Goal: Information Seeking & Learning: Learn about a topic

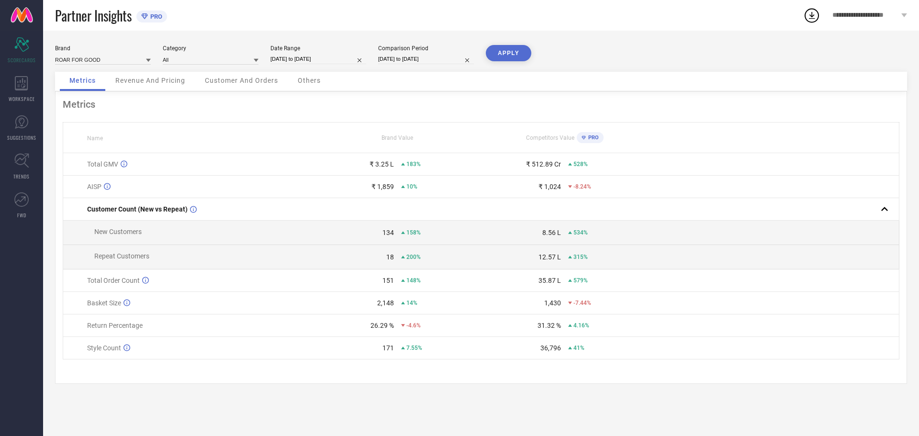
click at [155, 74] on div "Revenue And Pricing" at bounding box center [150, 81] width 89 height 19
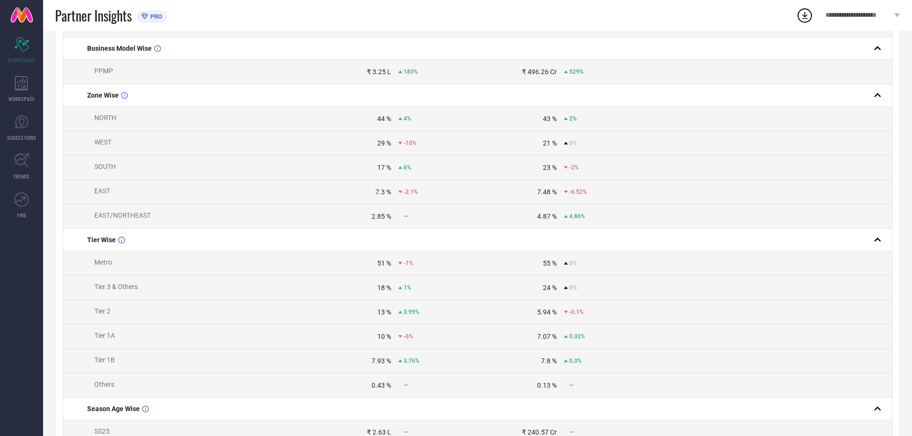
scroll to position [515, 0]
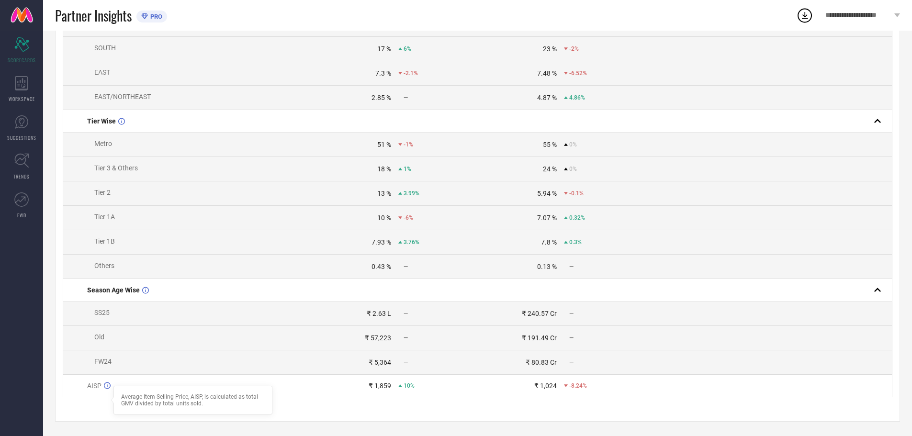
click at [110, 396] on div at bounding box center [113, 400] width 8 height 8
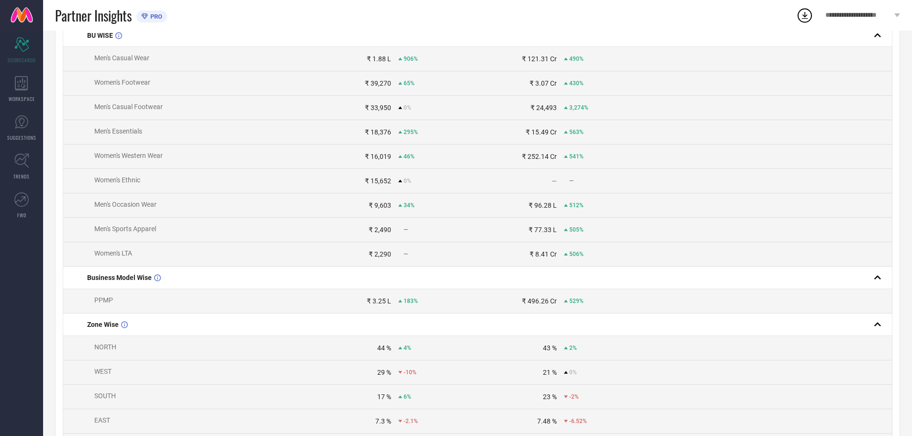
scroll to position [0, 0]
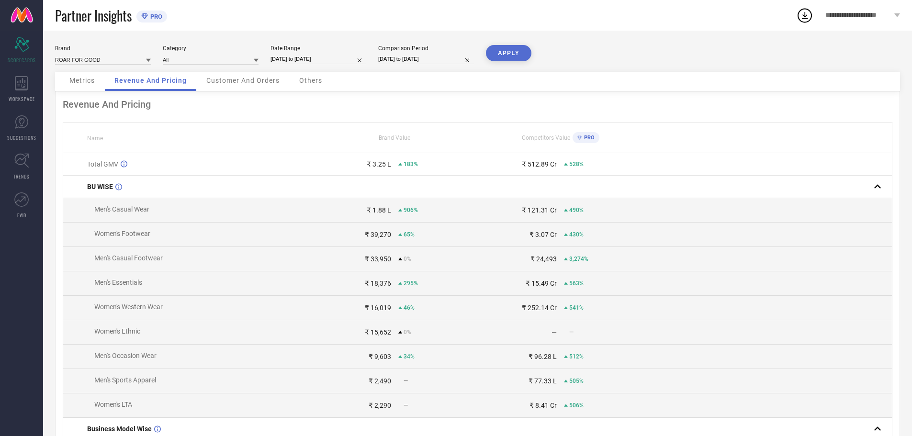
click at [239, 76] on div "Customer And Orders" at bounding box center [243, 81] width 92 height 19
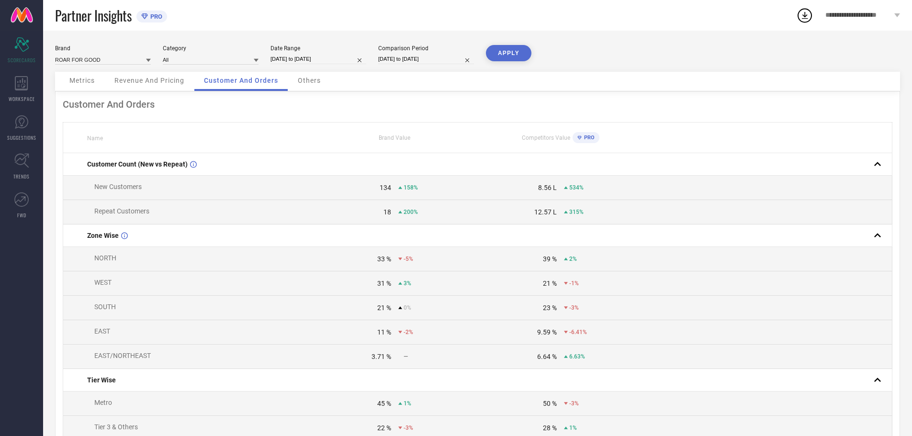
click at [304, 88] on div "Others" at bounding box center [309, 81] width 42 height 19
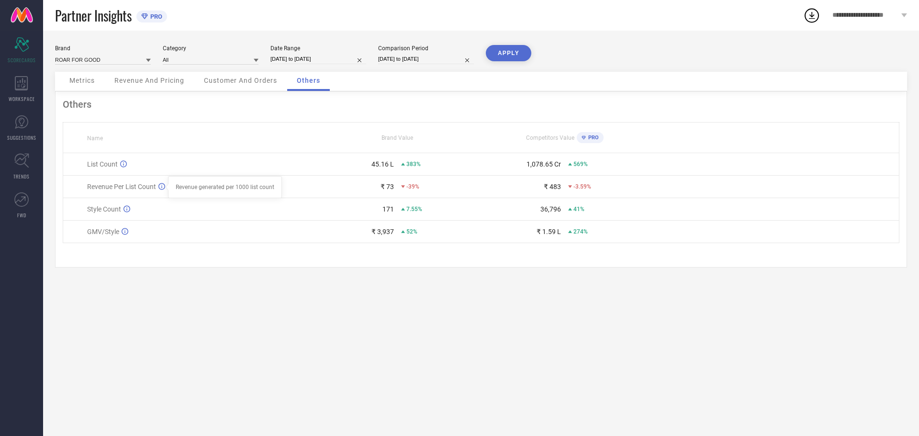
click at [161, 188] on icon at bounding box center [161, 186] width 7 height 7
click at [20, 148] on link "TRENDS" at bounding box center [21, 166] width 43 height 38
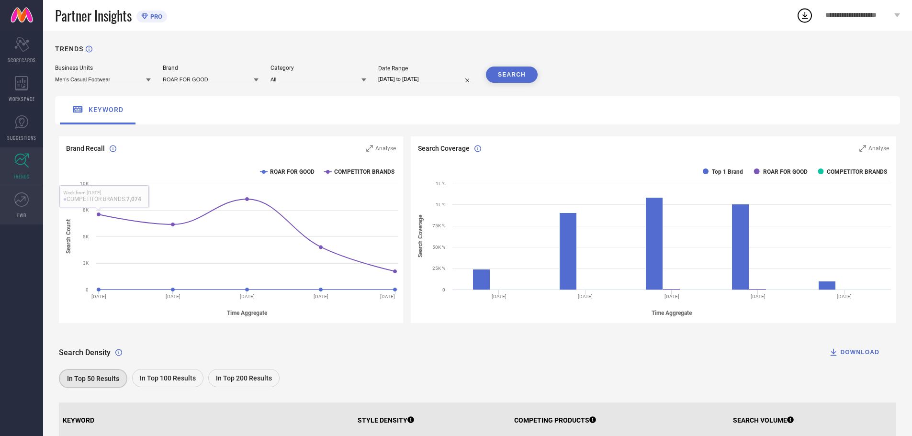
click at [33, 204] on link "FWD" at bounding box center [21, 205] width 43 height 38
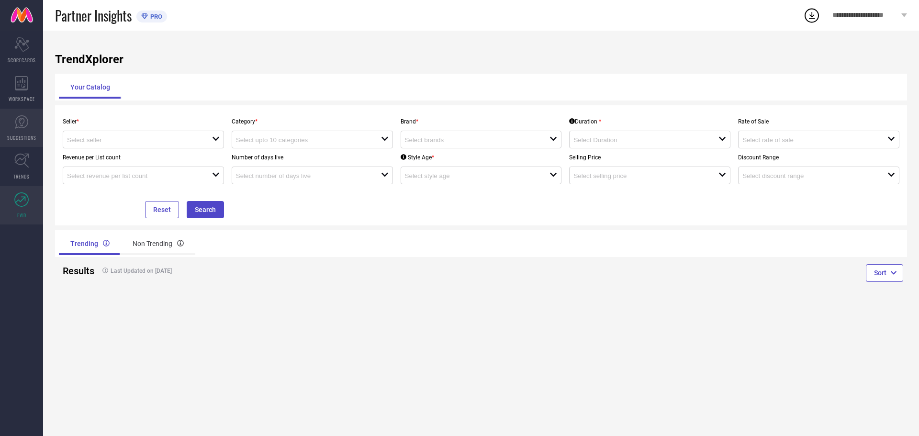
click at [28, 128] on icon at bounding box center [21, 122] width 14 height 14
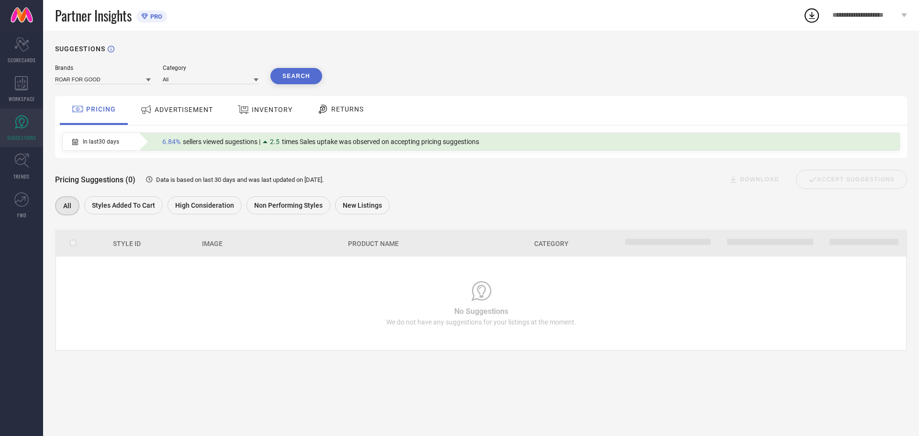
click at [193, 119] on div "ADVERTISEMENT" at bounding box center [176, 110] width 97 height 29
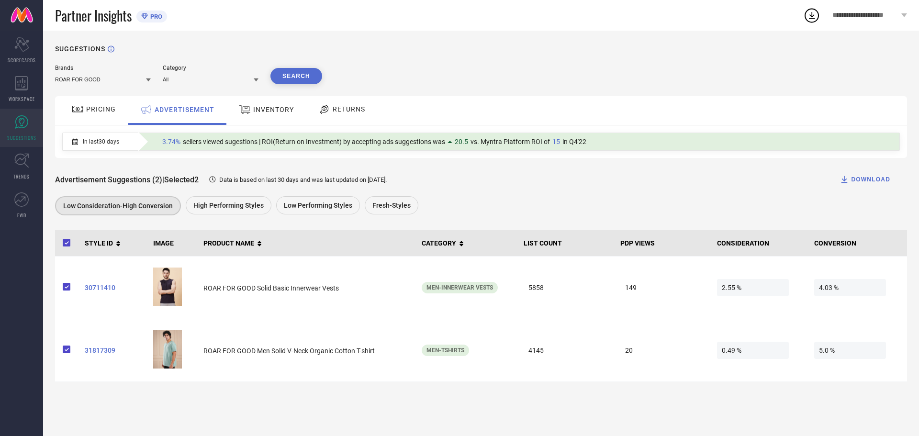
click at [275, 110] on span "INVENTORY" at bounding box center [273, 110] width 41 height 8
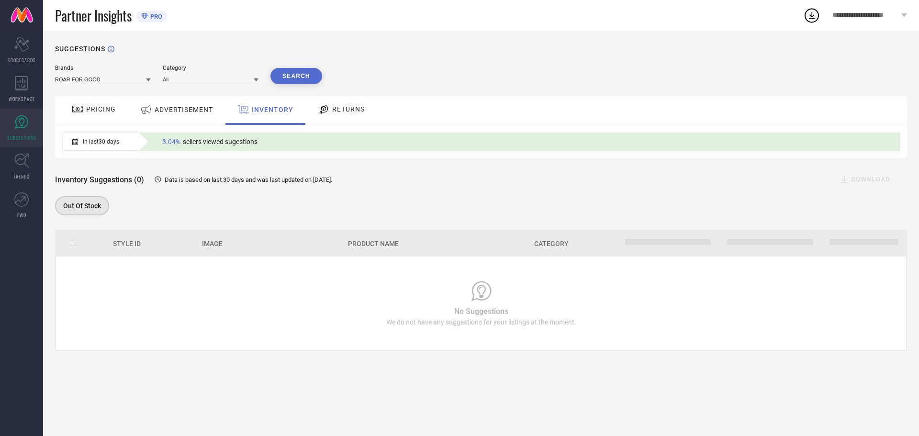
click at [333, 118] on div "RETURNS" at bounding box center [341, 110] width 71 height 29
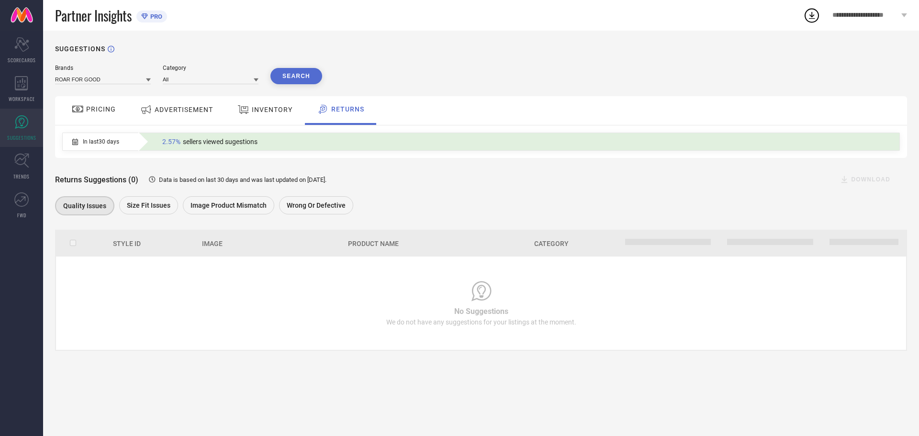
click at [96, 111] on span "PRICING" at bounding box center [101, 109] width 30 height 8
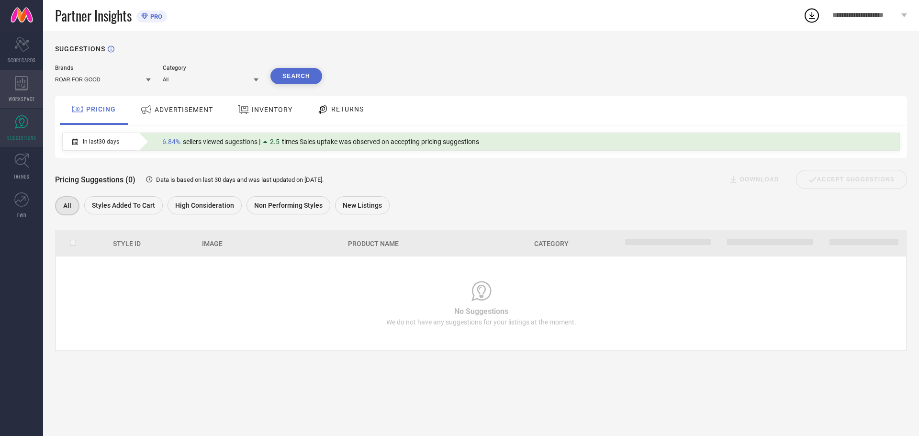
click at [17, 83] on icon at bounding box center [21, 83] width 13 height 14
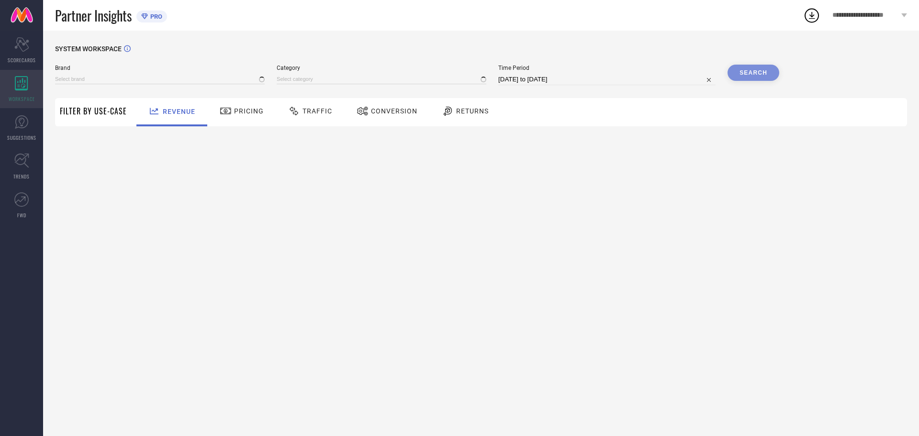
type input "ROAR FOR GOOD"
type input "All"
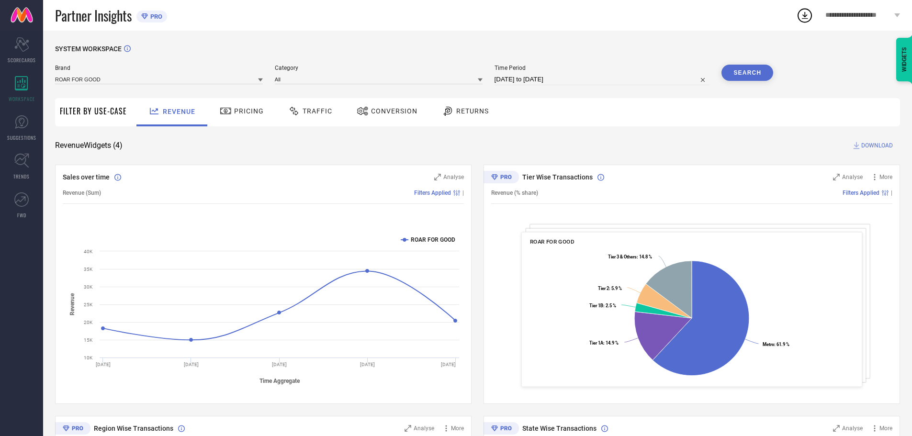
select select "7"
select select "2025"
select select "8"
select select "2025"
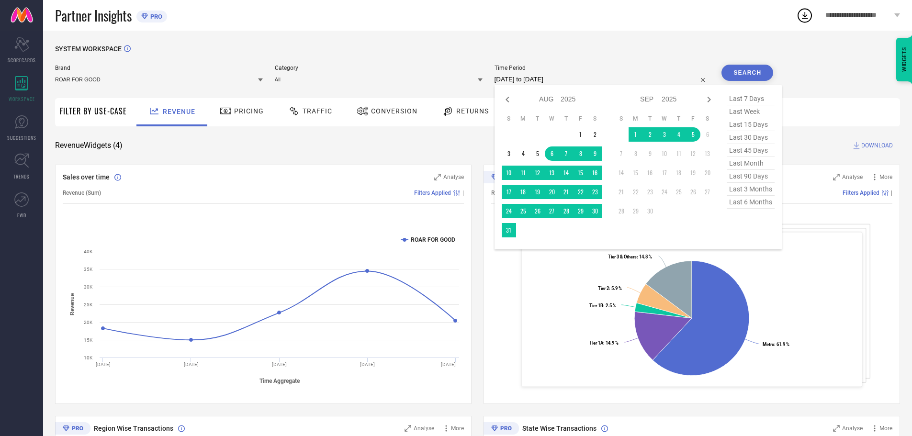
click at [605, 79] on input "[DATE] to [DATE]" at bounding box center [601, 79] width 215 height 11
click at [746, 206] on span "last 6 months" at bounding box center [751, 202] width 48 height 13
type input "[DATE] to [DATE]"
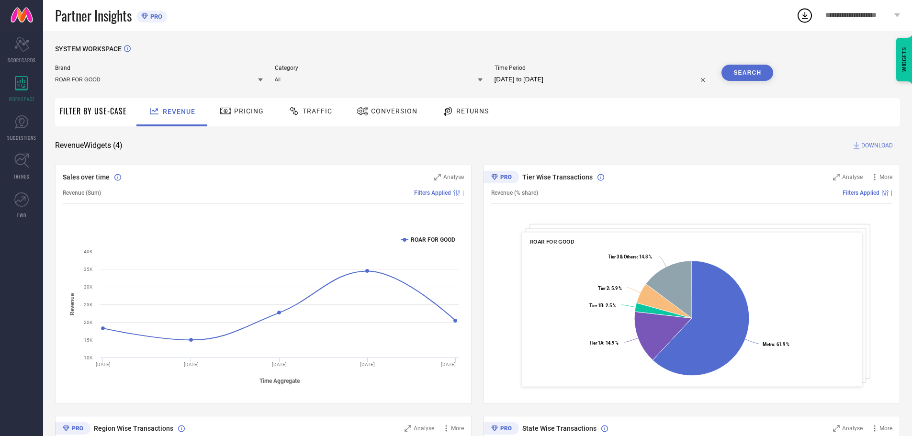
click at [750, 75] on button "Search" at bounding box center [747, 73] width 52 height 16
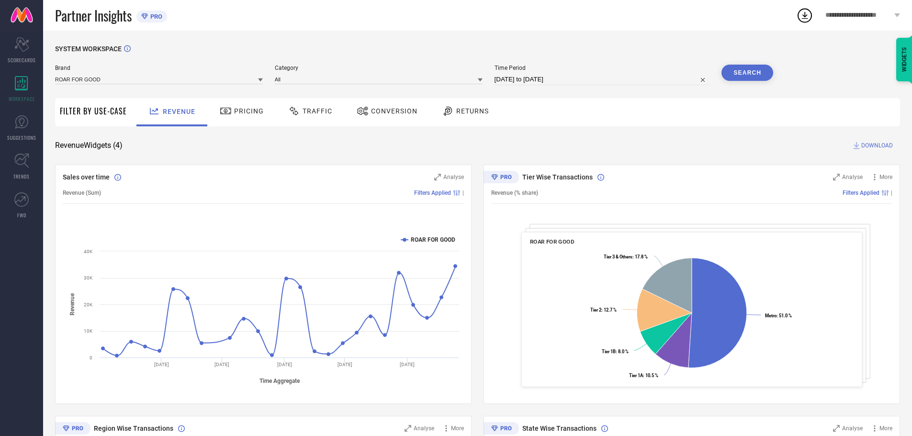
click at [307, 110] on span "Traffic" at bounding box center [317, 111] width 30 height 8
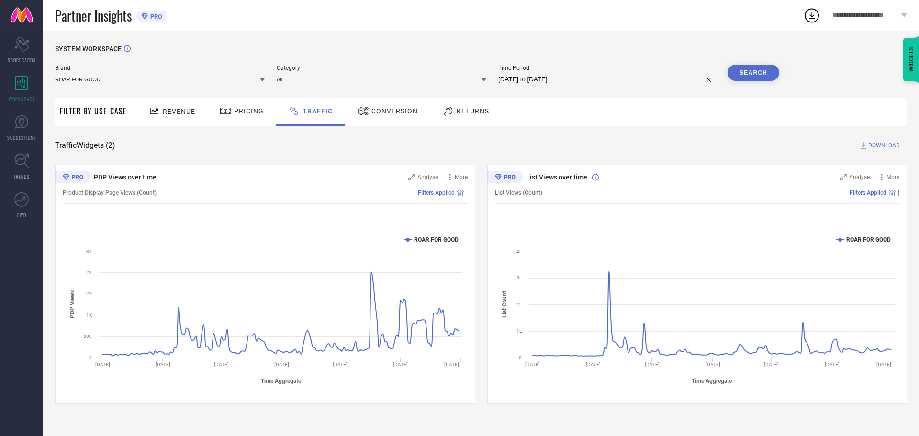
click at [383, 110] on span "Conversion" at bounding box center [394, 111] width 46 height 8
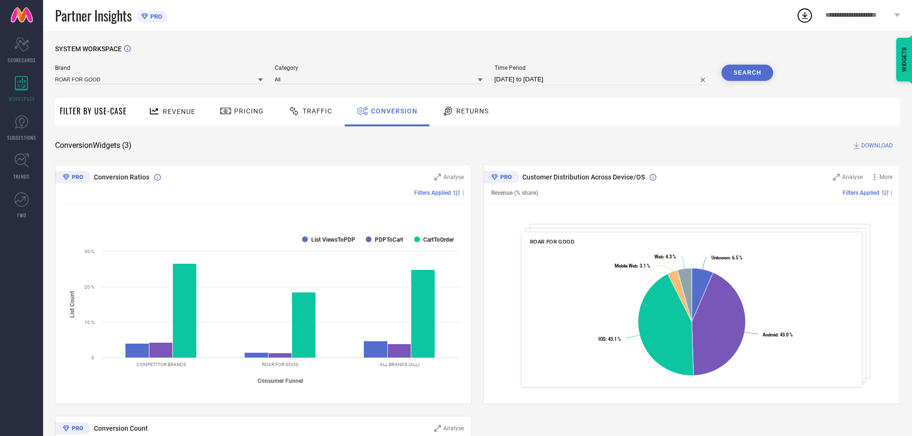
click at [458, 101] on div "Returns" at bounding box center [465, 112] width 71 height 28
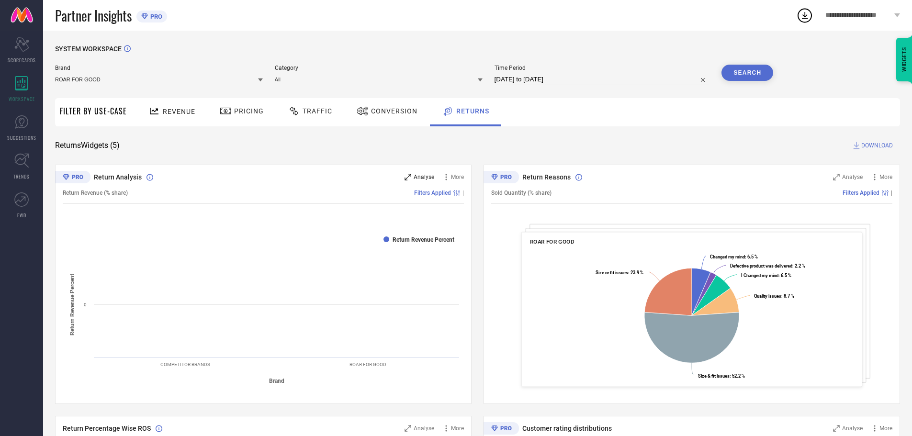
click at [424, 179] on span "Analyse" at bounding box center [424, 177] width 21 height 7
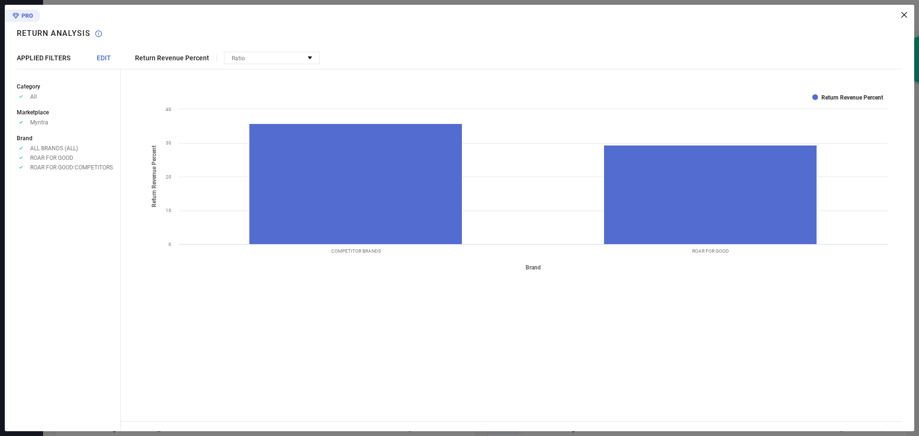
click at [906, 14] on icon at bounding box center [904, 15] width 6 height 6
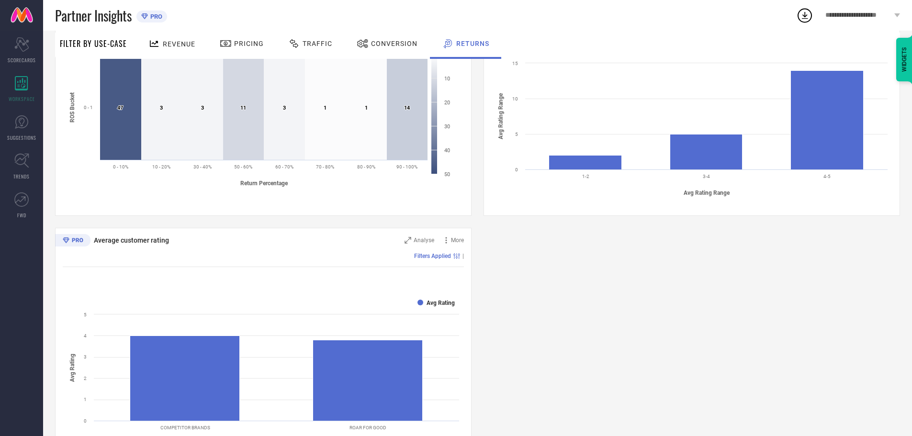
scroll to position [437, 0]
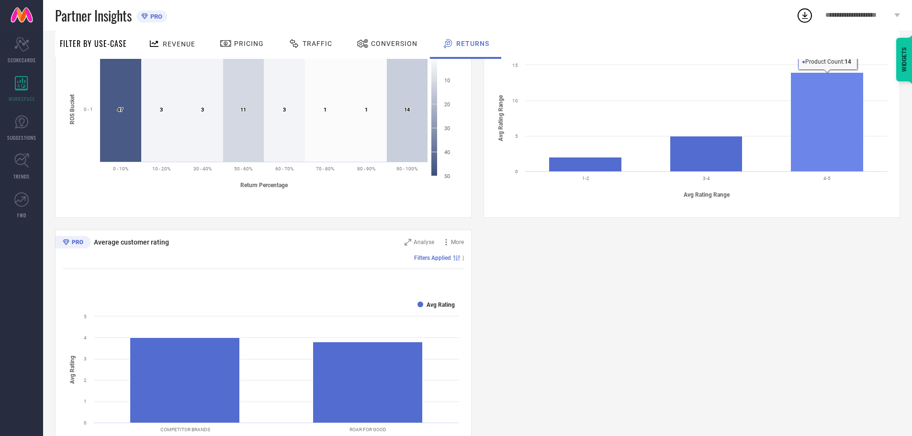
click at [850, 125] on rect at bounding box center [827, 121] width 73 height 99
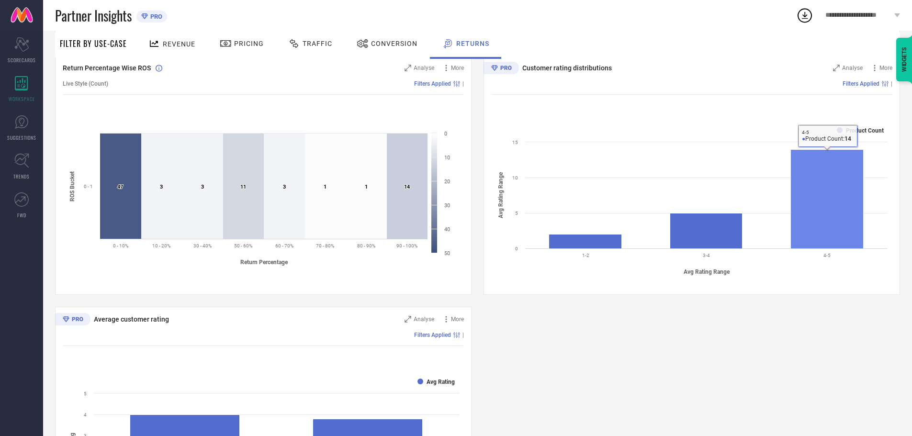
scroll to position [334, 0]
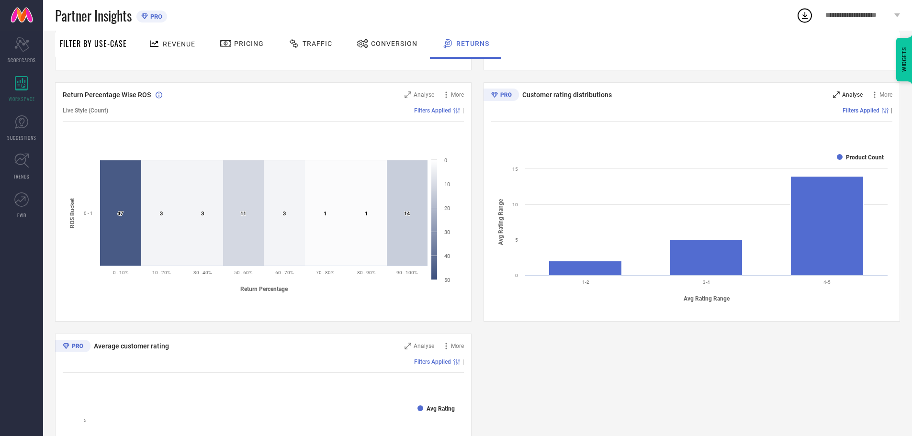
click at [846, 94] on span "Analyse" at bounding box center [852, 94] width 21 height 7
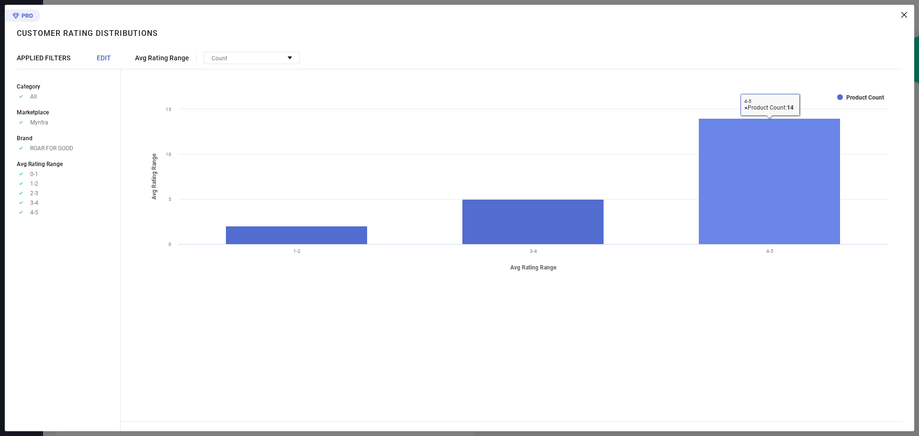
click at [807, 178] on rect at bounding box center [770, 182] width 142 height 126
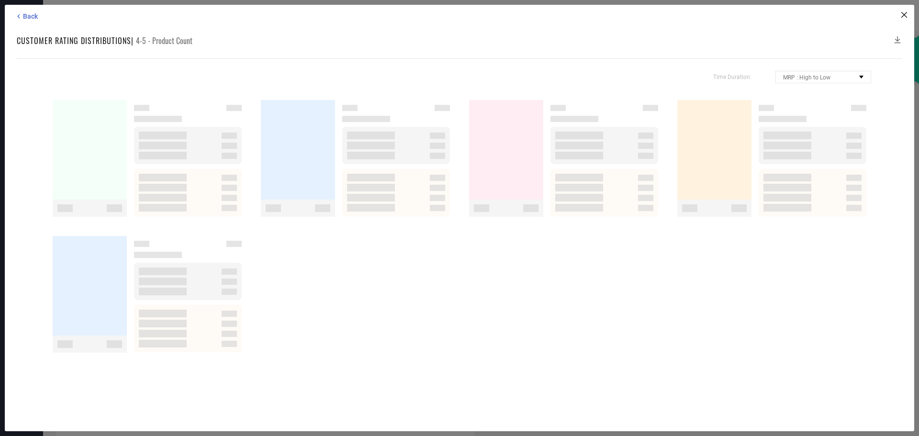
click at [807, 178] on span at bounding box center [787, 178] width 48 height 8
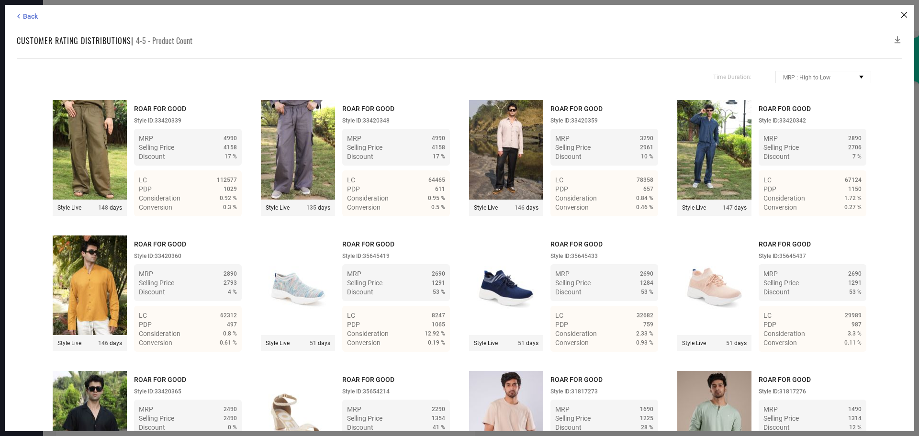
click at [905, 11] on div "Back Customer rating distributions | 4-5 - Product Count Time Duration: MRP : H…" at bounding box center [459, 218] width 909 height 426
click at [905, 13] on icon at bounding box center [904, 15] width 6 height 6
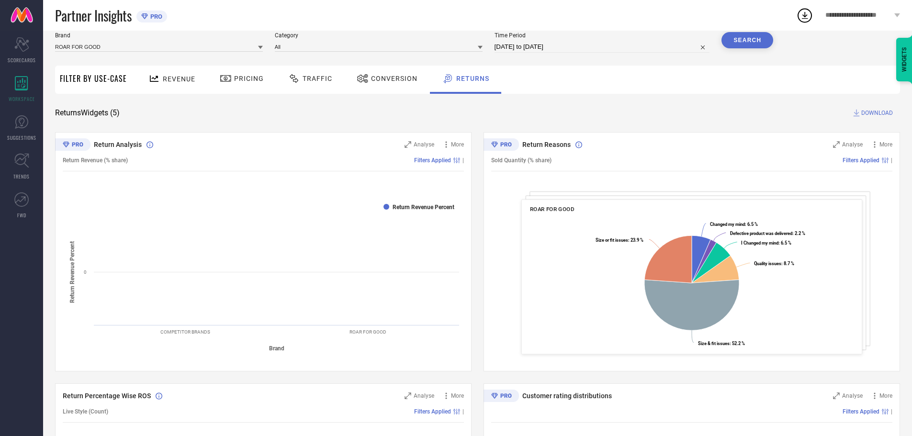
scroll to position [0, 0]
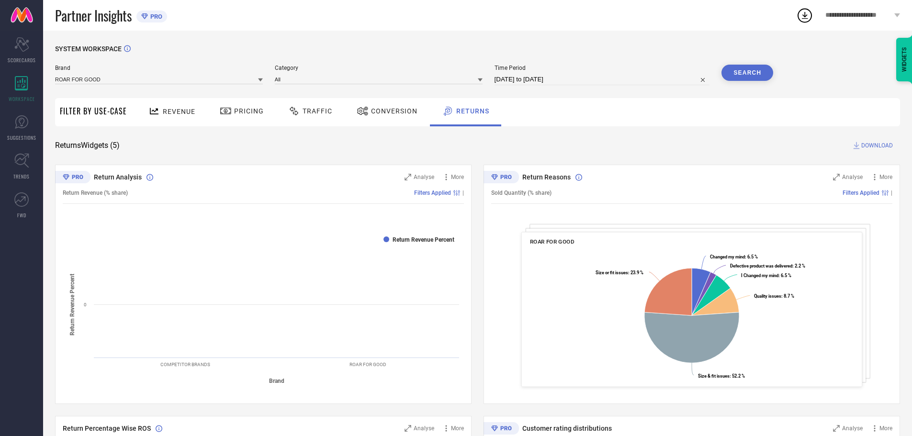
click at [321, 112] on span "Traffic" at bounding box center [317, 111] width 30 height 8
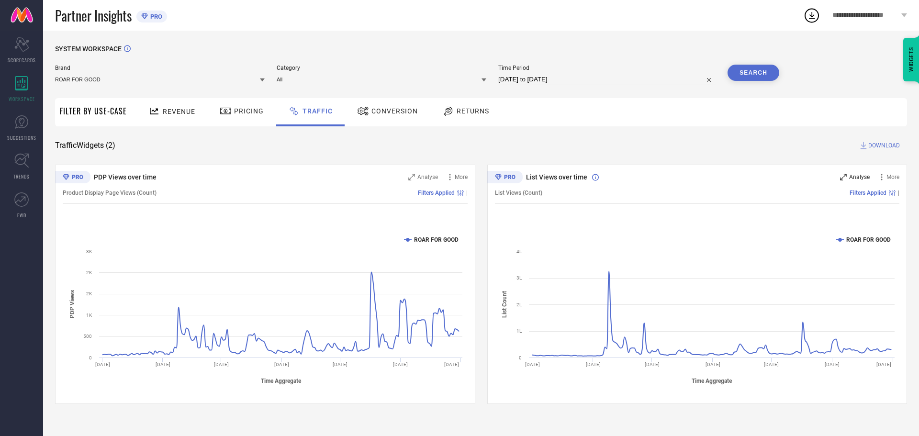
click at [849, 176] on span "Analyse" at bounding box center [859, 177] width 21 height 7
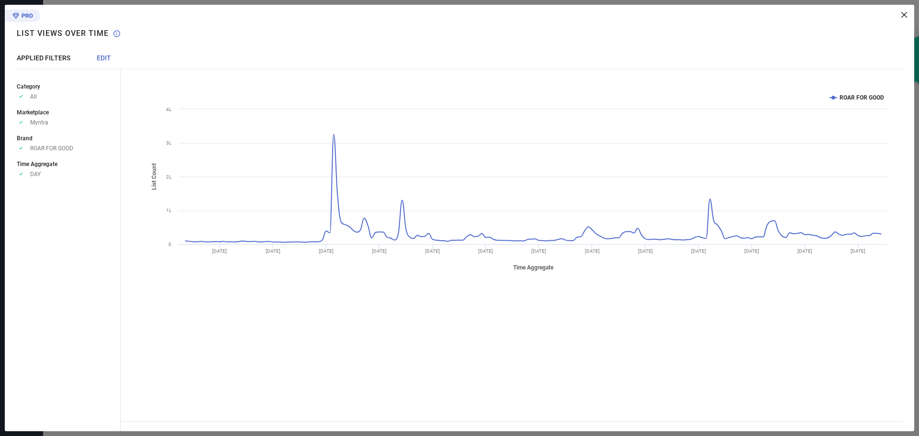
click at [905, 17] on icon at bounding box center [904, 15] width 6 height 6
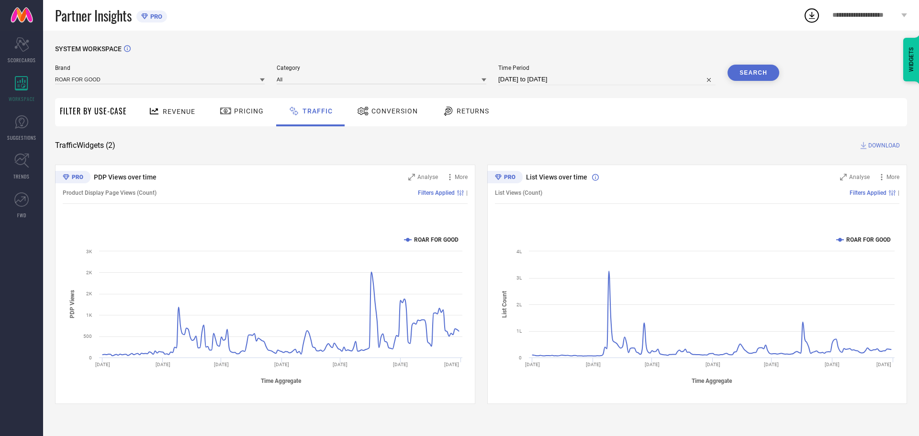
click at [906, 68] on div "WIDGETS" at bounding box center [911, 60] width 16 height 44
click at [263, 117] on div "Pricing" at bounding box center [241, 111] width 49 height 16
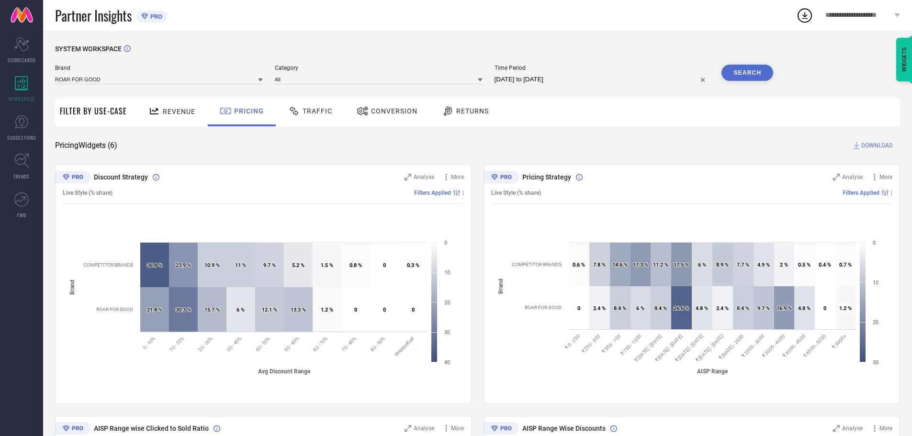
click at [164, 113] on span "Revenue" at bounding box center [179, 112] width 33 height 8
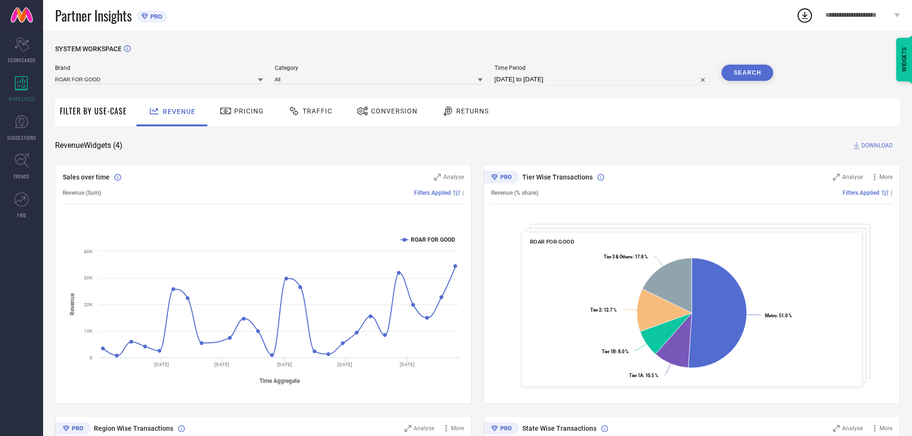
scroll to position [234, 0]
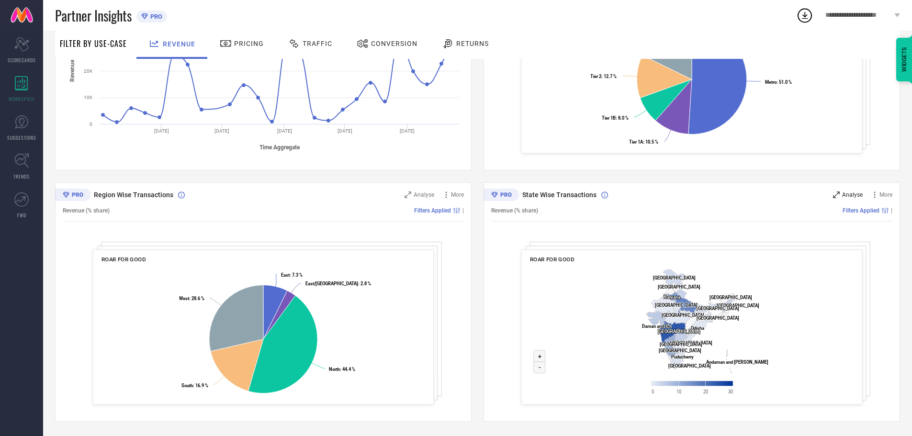
click at [840, 196] on div "Analyse" at bounding box center [848, 195] width 30 height 10
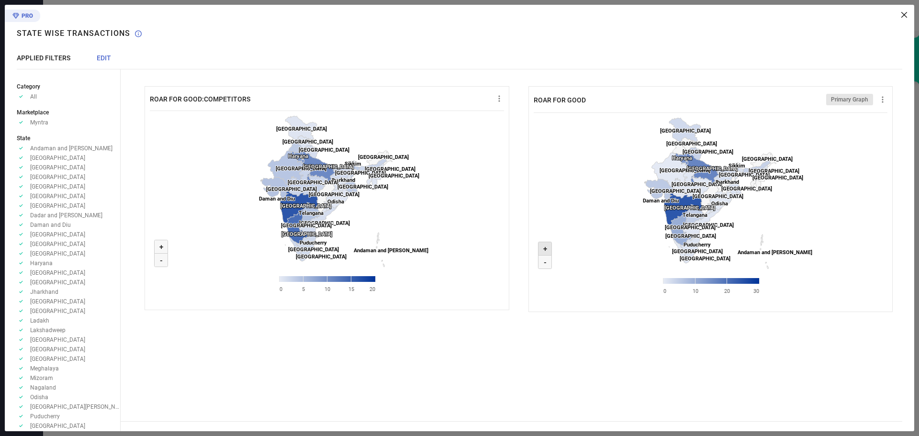
click at [546, 247] on text "+" at bounding box center [545, 249] width 4 height 9
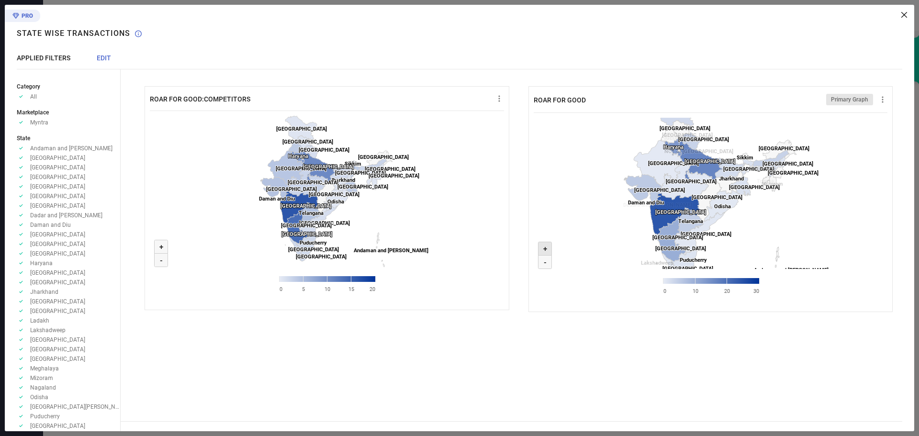
click at [546, 247] on text "+" at bounding box center [545, 249] width 4 height 9
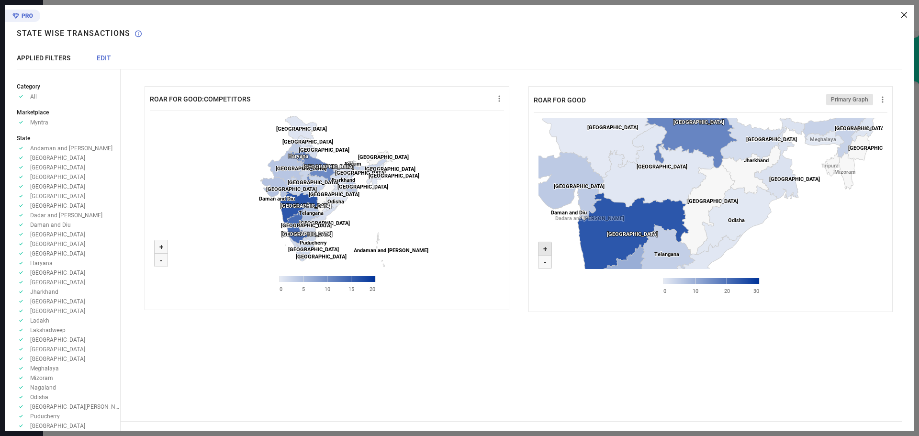
click at [546, 247] on text "+" at bounding box center [545, 249] width 4 height 9
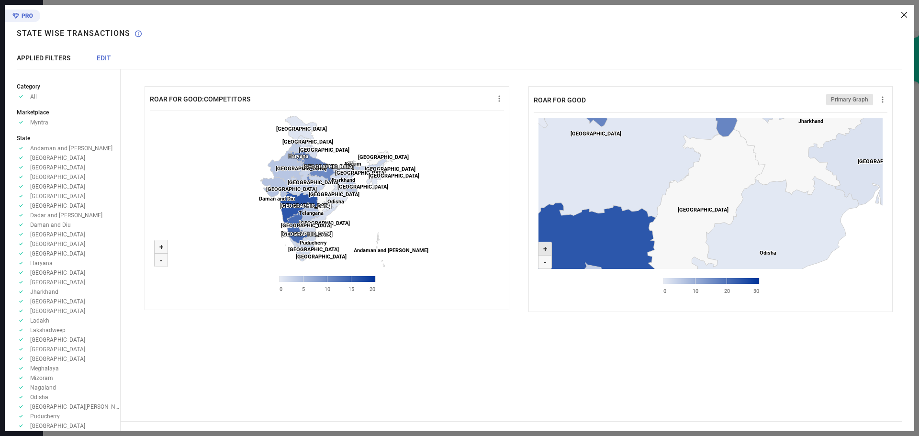
click at [546, 247] on text "+" at bounding box center [545, 249] width 4 height 9
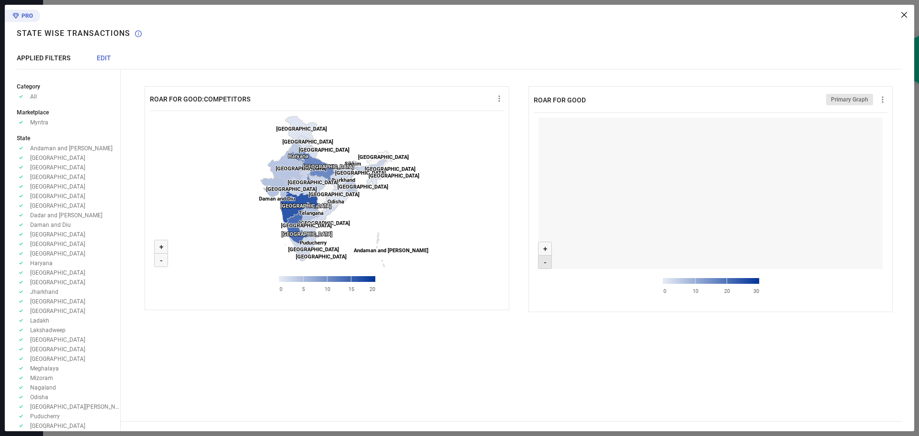
click at [544, 262] on text "-" at bounding box center [545, 262] width 3 height 9
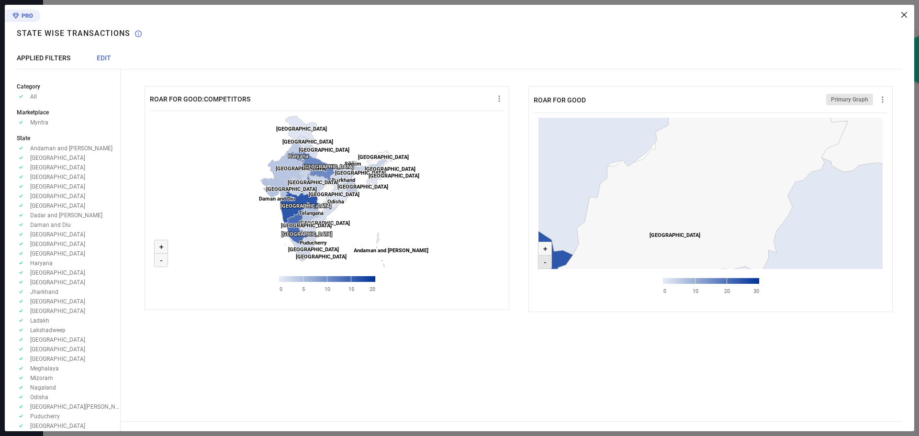
click at [544, 262] on text "-" at bounding box center [545, 262] width 3 height 9
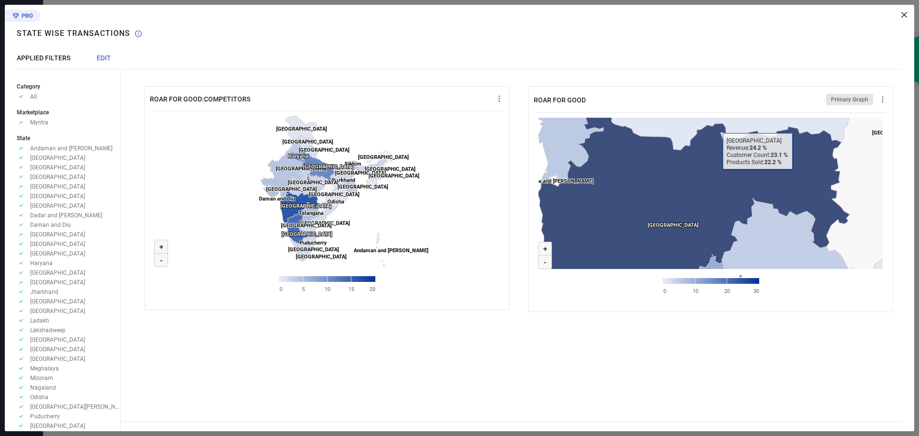
drag, startPoint x: 606, startPoint y: 239, endPoint x: 806, endPoint y: 157, distance: 215.7
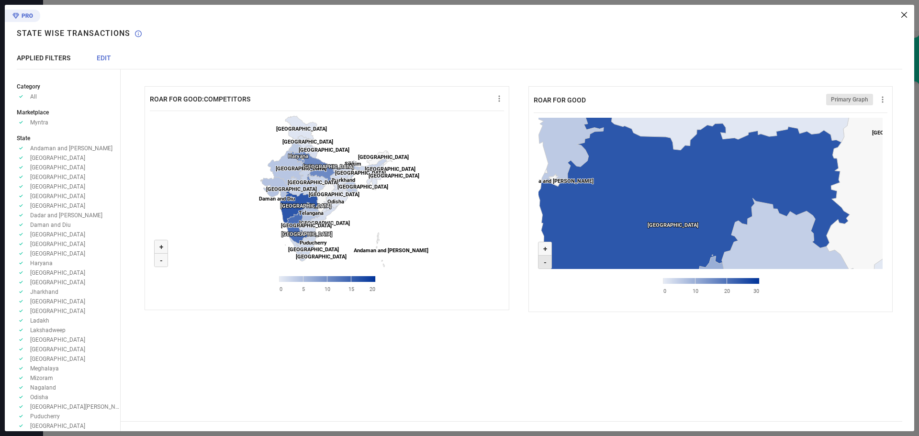
click at [545, 264] on text "-" at bounding box center [545, 262] width 3 height 9
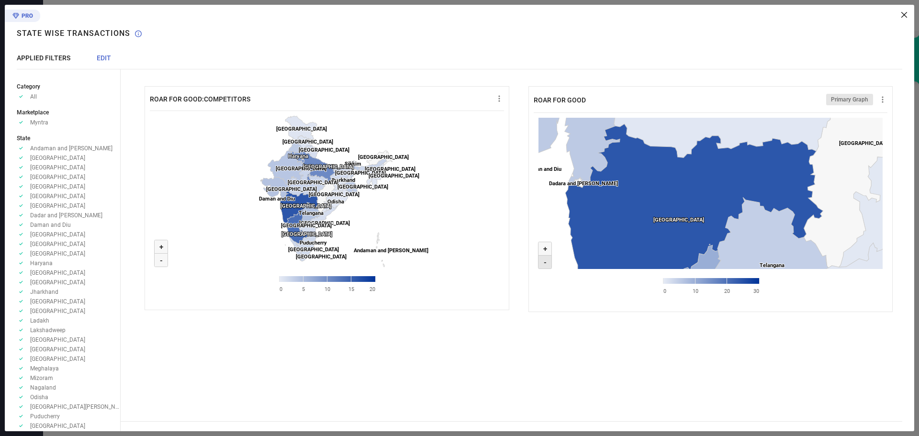
click at [545, 264] on text "-" at bounding box center [545, 262] width 3 height 9
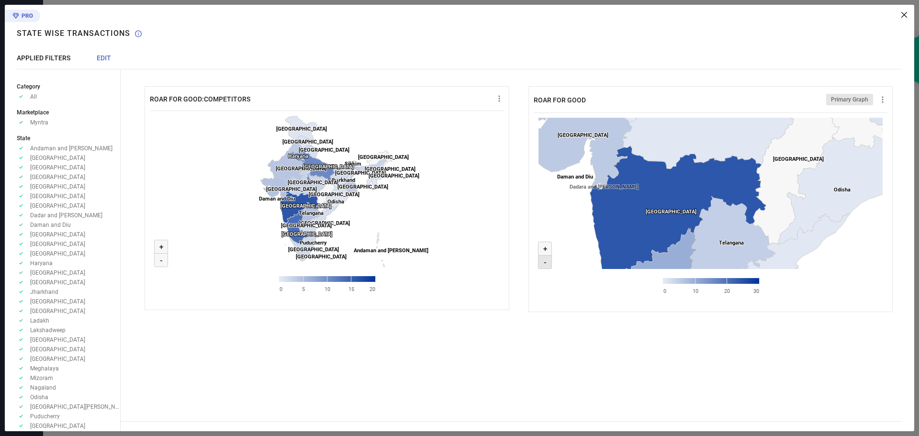
click at [545, 264] on text "-" at bounding box center [545, 262] width 3 height 9
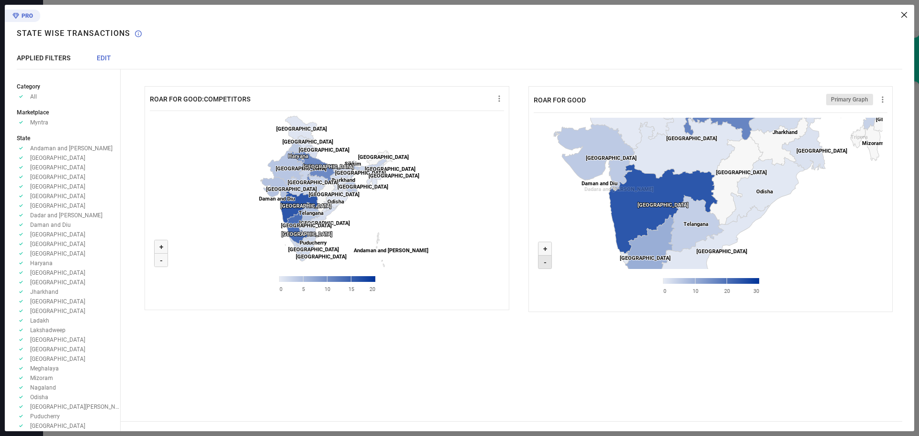
click at [545, 264] on text "-" at bounding box center [545, 262] width 3 height 9
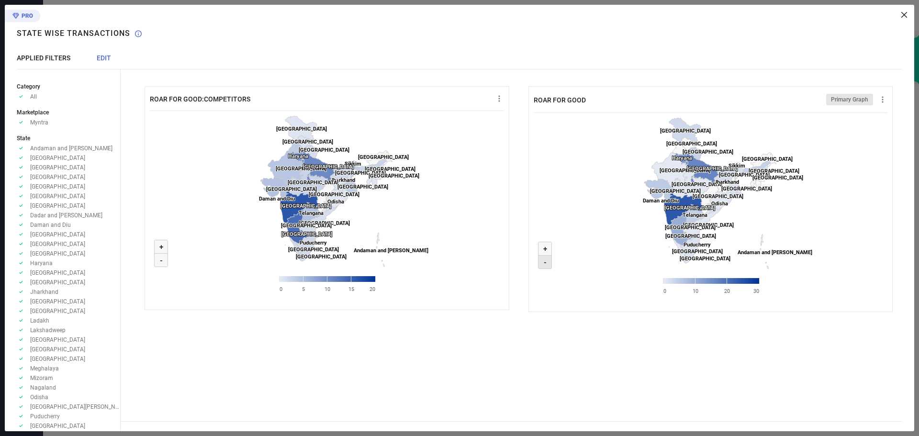
click at [543, 258] on icon at bounding box center [544, 262] width 13 height 13
click at [544, 265] on text "-" at bounding box center [545, 262] width 3 height 9
click at [903, 19] on div "ROAR FOR GOOD:COMPETITORS Created with Highcharts 9.3.3 Zoom in + Zoom out - [G…" at bounding box center [518, 218] width 794 height 426
click at [904, 14] on icon at bounding box center [904, 15] width 6 height 6
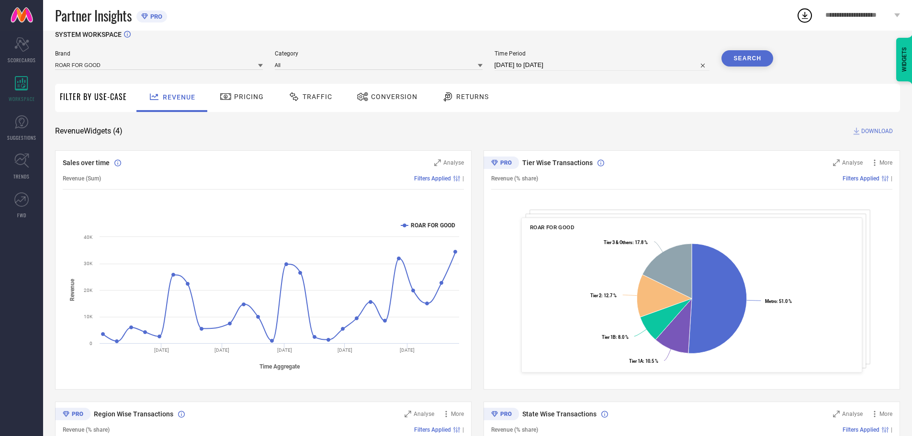
scroll to position [0, 0]
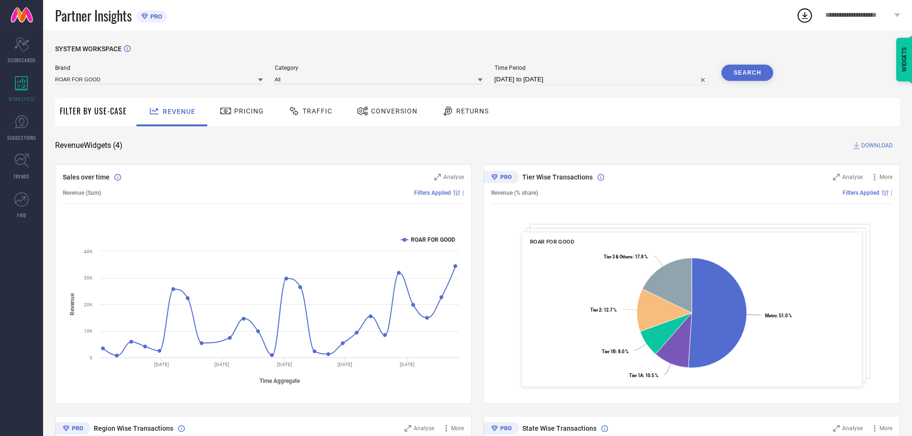
click at [235, 115] on span "Pricing" at bounding box center [249, 111] width 30 height 8
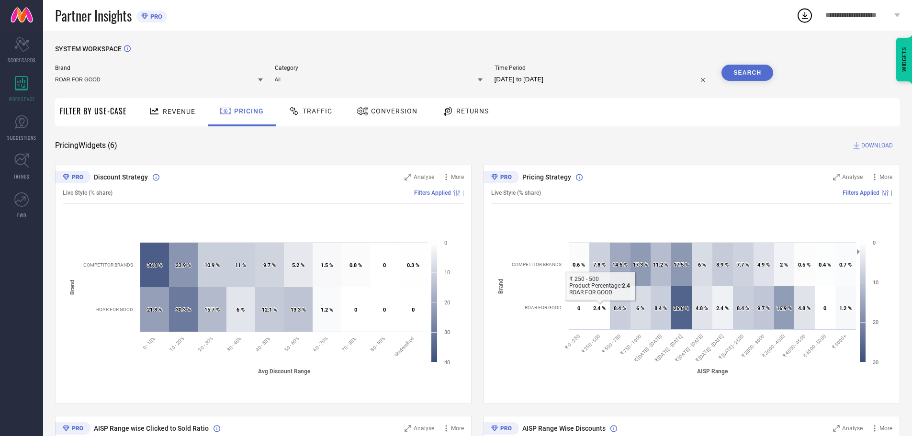
click at [593, 324] on icon at bounding box center [599, 307] width 21 height 43
click at [839, 179] on div "Pricing Strategy Analyse More Live Style (% share) Filters Applied | Created wi…" at bounding box center [691, 284] width 416 height 239
click at [839, 179] on icon at bounding box center [836, 177] width 7 height 7
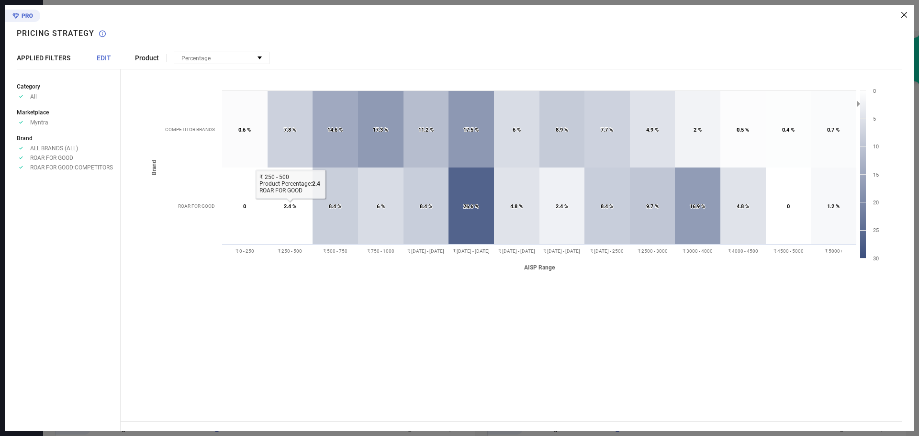
click at [289, 209] on text "2.4 % ​ 2.4 %" at bounding box center [290, 206] width 12 height 6
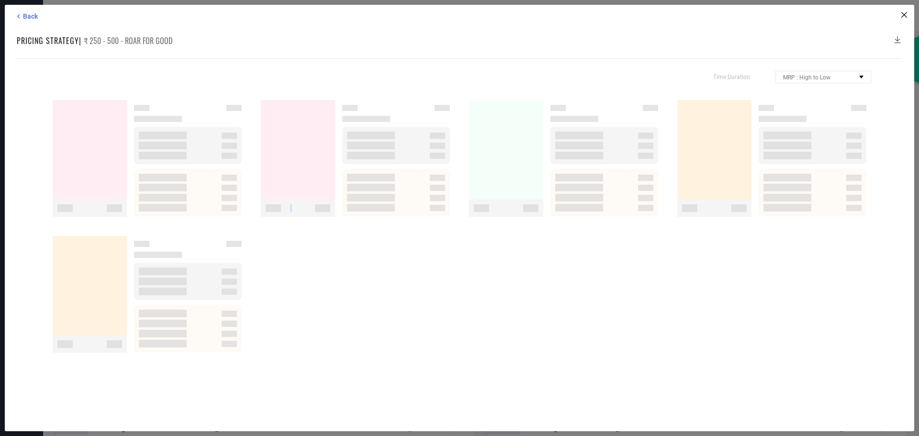
click at [281, 209] on span "Loading..." at bounding box center [273, 208] width 15 height 8
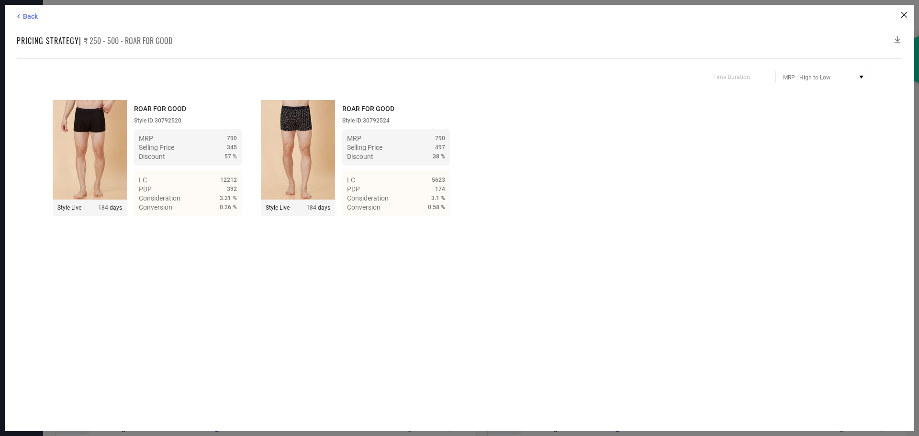
click at [905, 18] on div "Back" at bounding box center [460, 16] width 893 height 9
click at [905, 16] on icon at bounding box center [904, 15] width 6 height 6
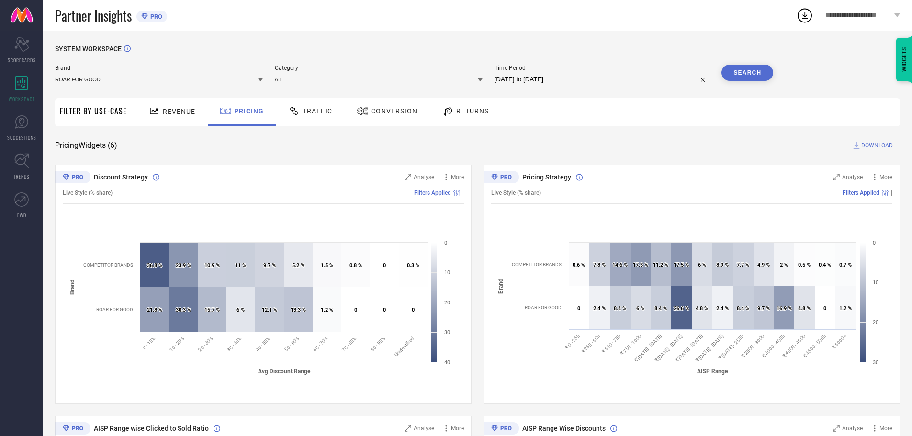
click at [175, 116] on div "Revenue" at bounding box center [172, 111] width 52 height 17
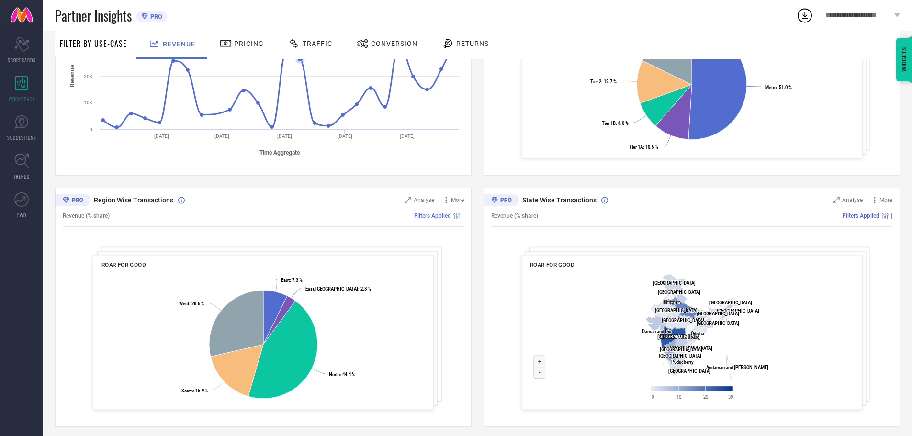
scroll to position [234, 0]
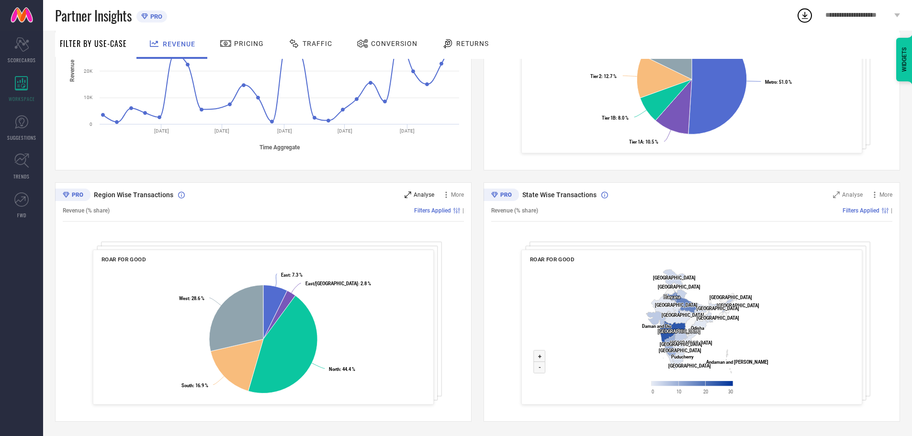
click at [409, 196] on icon at bounding box center [407, 194] width 7 height 7
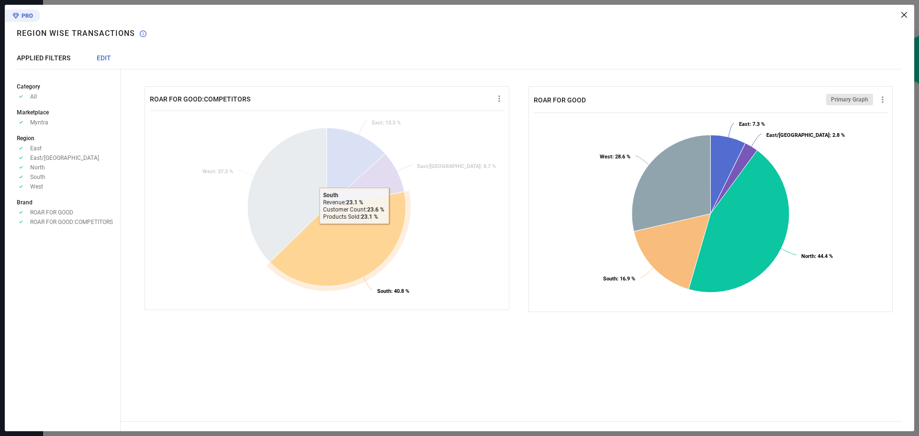
click at [353, 231] on icon at bounding box center [338, 239] width 136 height 94
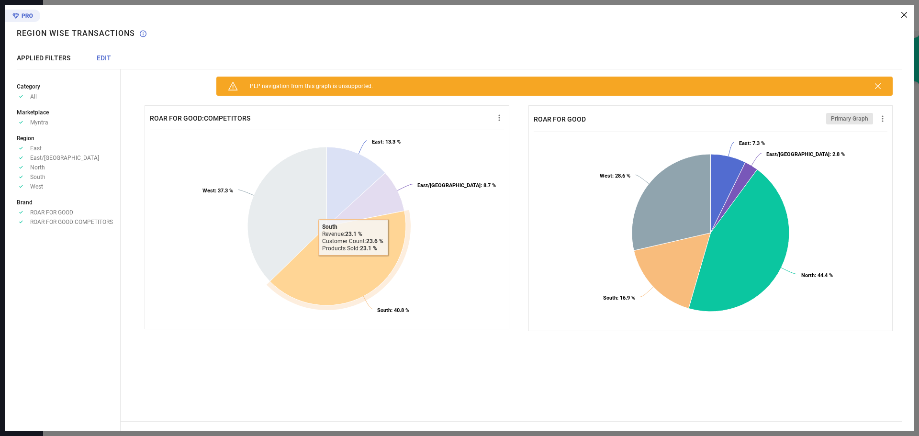
click at [353, 231] on icon at bounding box center [338, 258] width 136 height 94
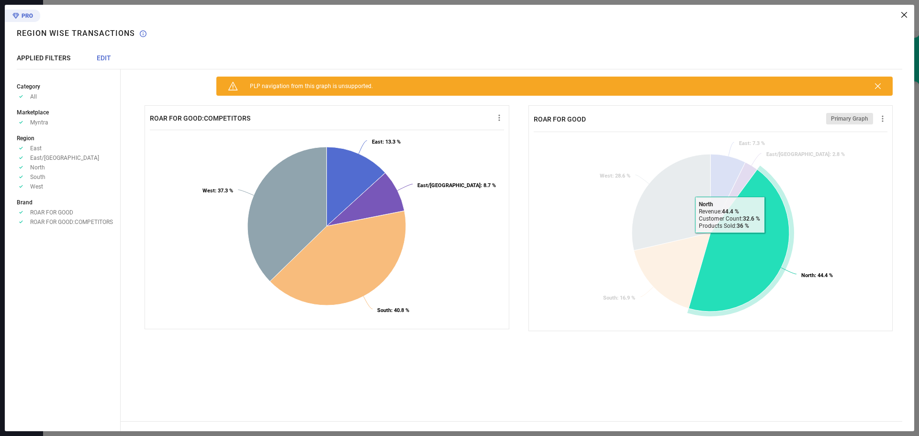
click at [729, 240] on icon at bounding box center [738, 240] width 101 height 142
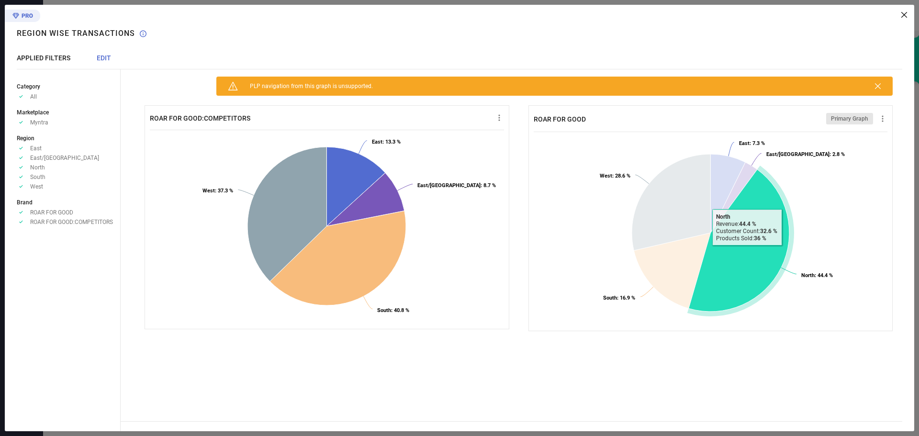
click at [729, 240] on icon at bounding box center [738, 240] width 101 height 142
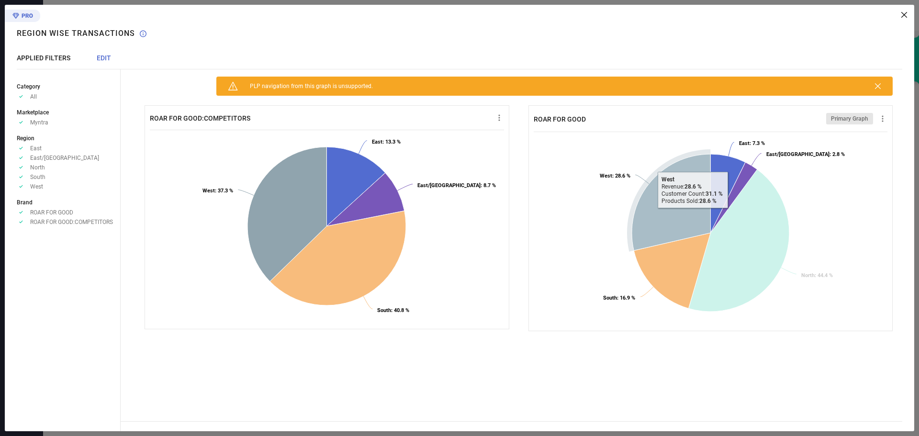
click at [692, 215] on icon at bounding box center [671, 202] width 79 height 96
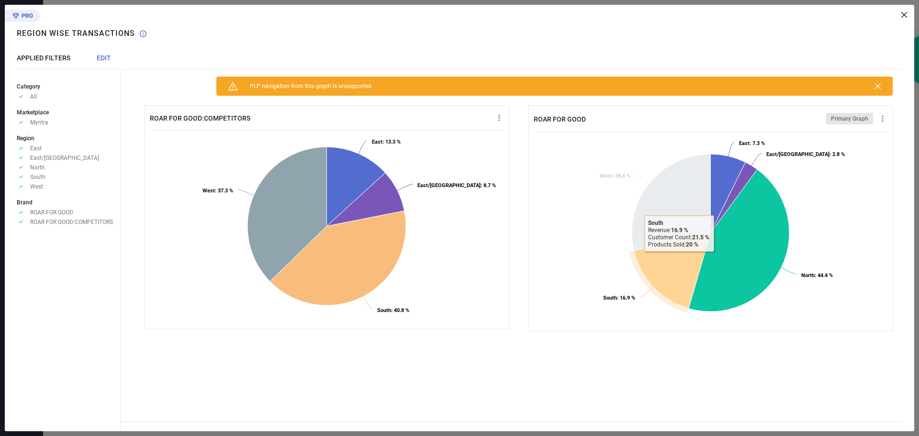
click at [678, 259] on icon at bounding box center [672, 271] width 77 height 76
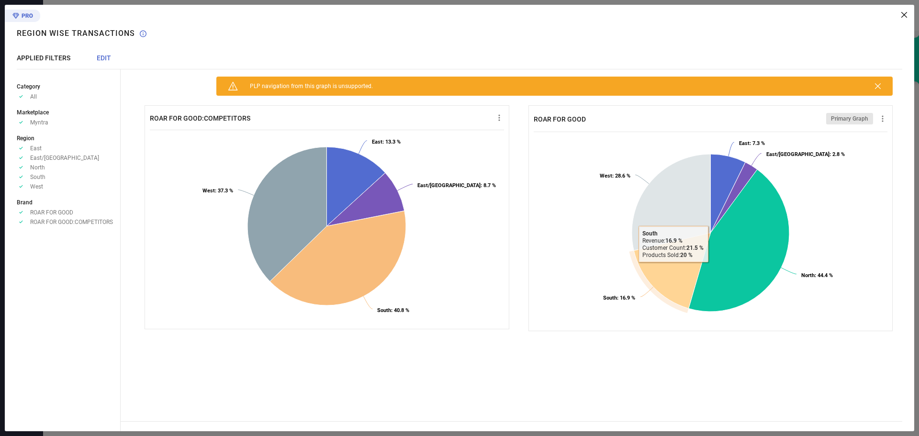
click at [678, 259] on icon at bounding box center [672, 271] width 77 height 76
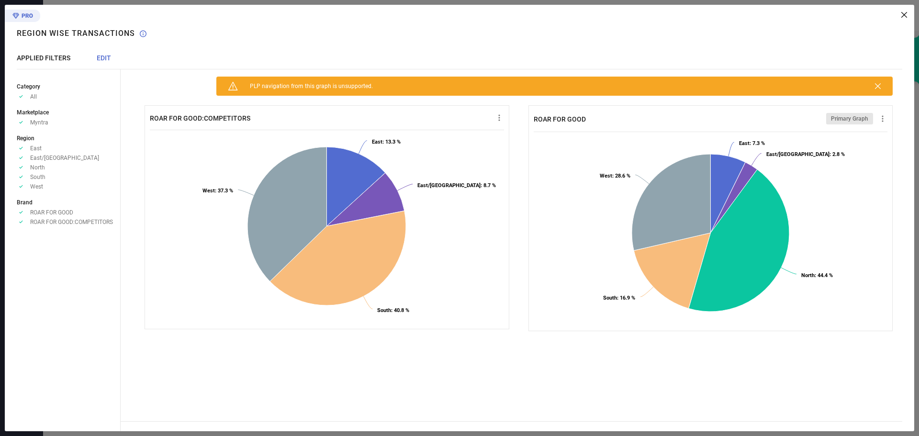
click at [905, 17] on icon at bounding box center [904, 15] width 6 height 6
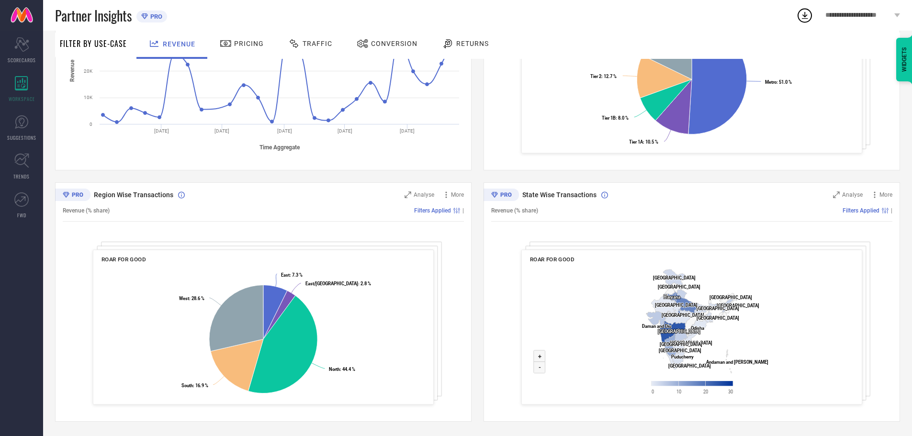
click at [151, 19] on span "PRO" at bounding box center [155, 16] width 14 height 7
click at [17, 53] on div "Scorecard SCORECARDS" at bounding box center [21, 50] width 43 height 38
